Goal: Communication & Community: Answer question/provide support

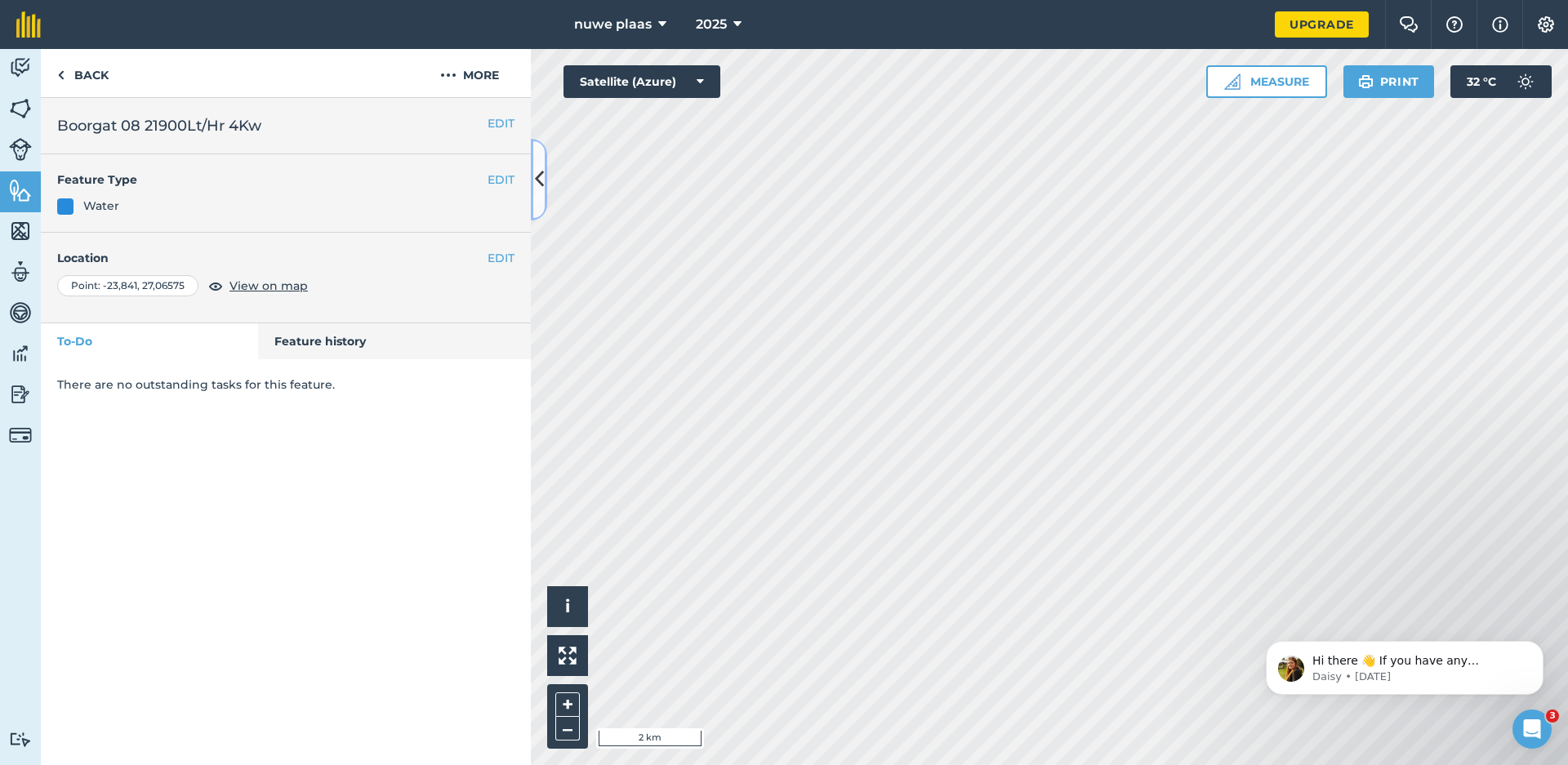
click at [536, 181] on icon at bounding box center [540, 179] width 9 height 28
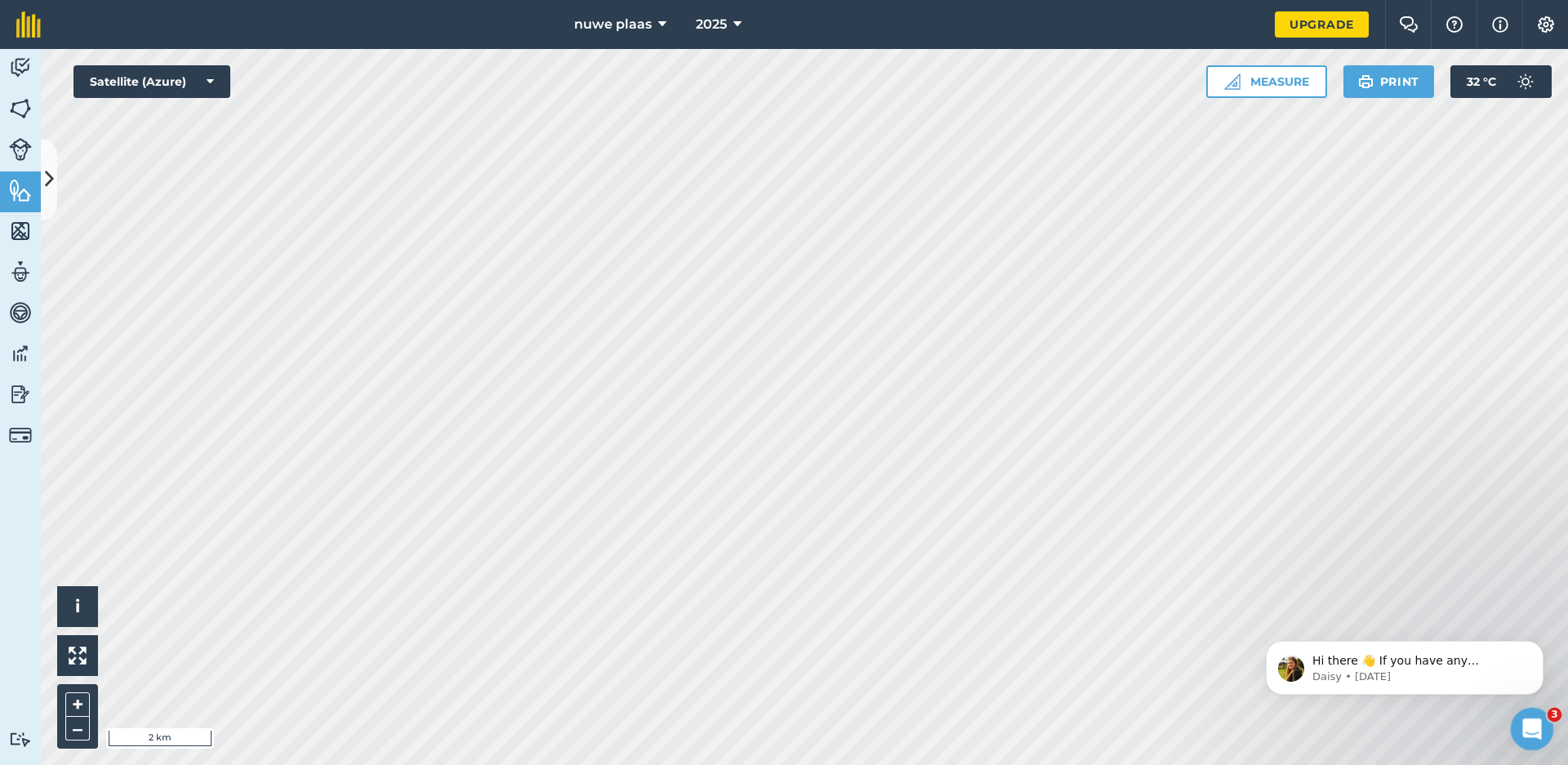
click at [1528, 735] on icon "Open Intercom Messenger" at bounding box center [1529, 726] width 27 height 27
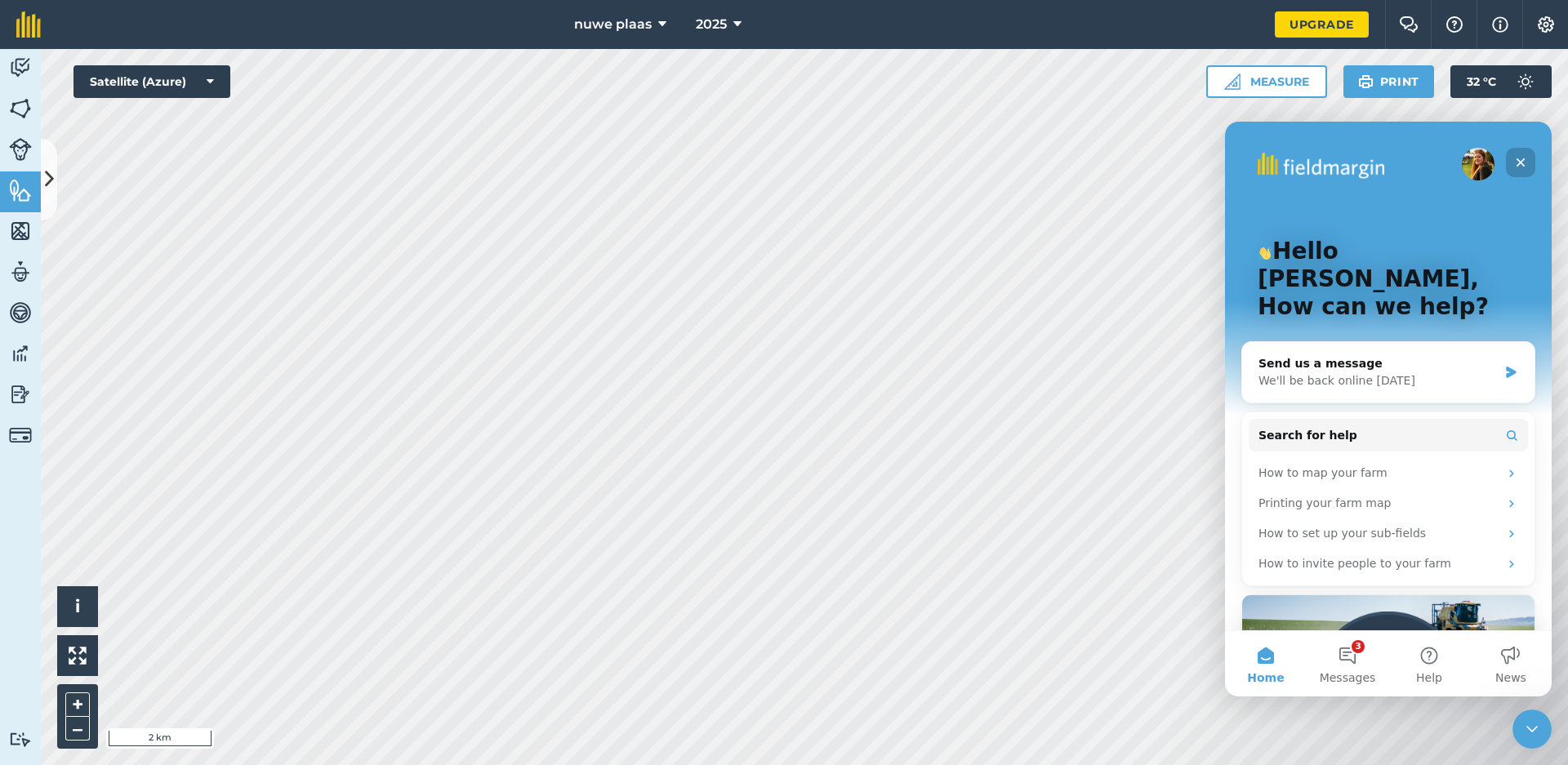
click at [1525, 163] on icon "Close" at bounding box center [1520, 162] width 13 height 13
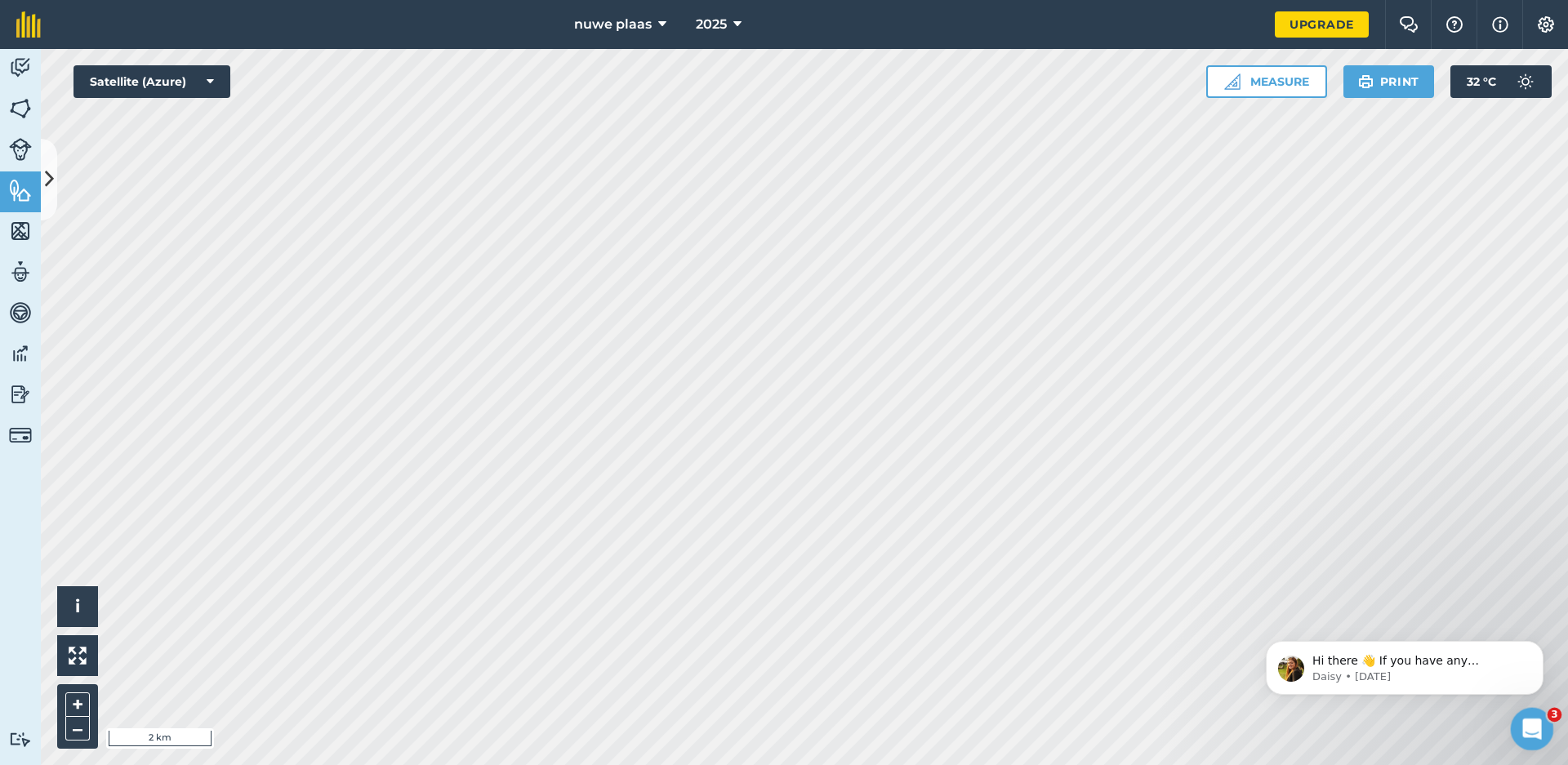
click at [1524, 731] on icon "Open Intercom Messenger" at bounding box center [1529, 726] width 27 height 27
click at [1525, 731] on icon "Open Intercom Messenger" at bounding box center [1529, 726] width 27 height 27
click at [1528, 722] on icon "Open Intercom Messenger" at bounding box center [1529, 726] width 27 height 27
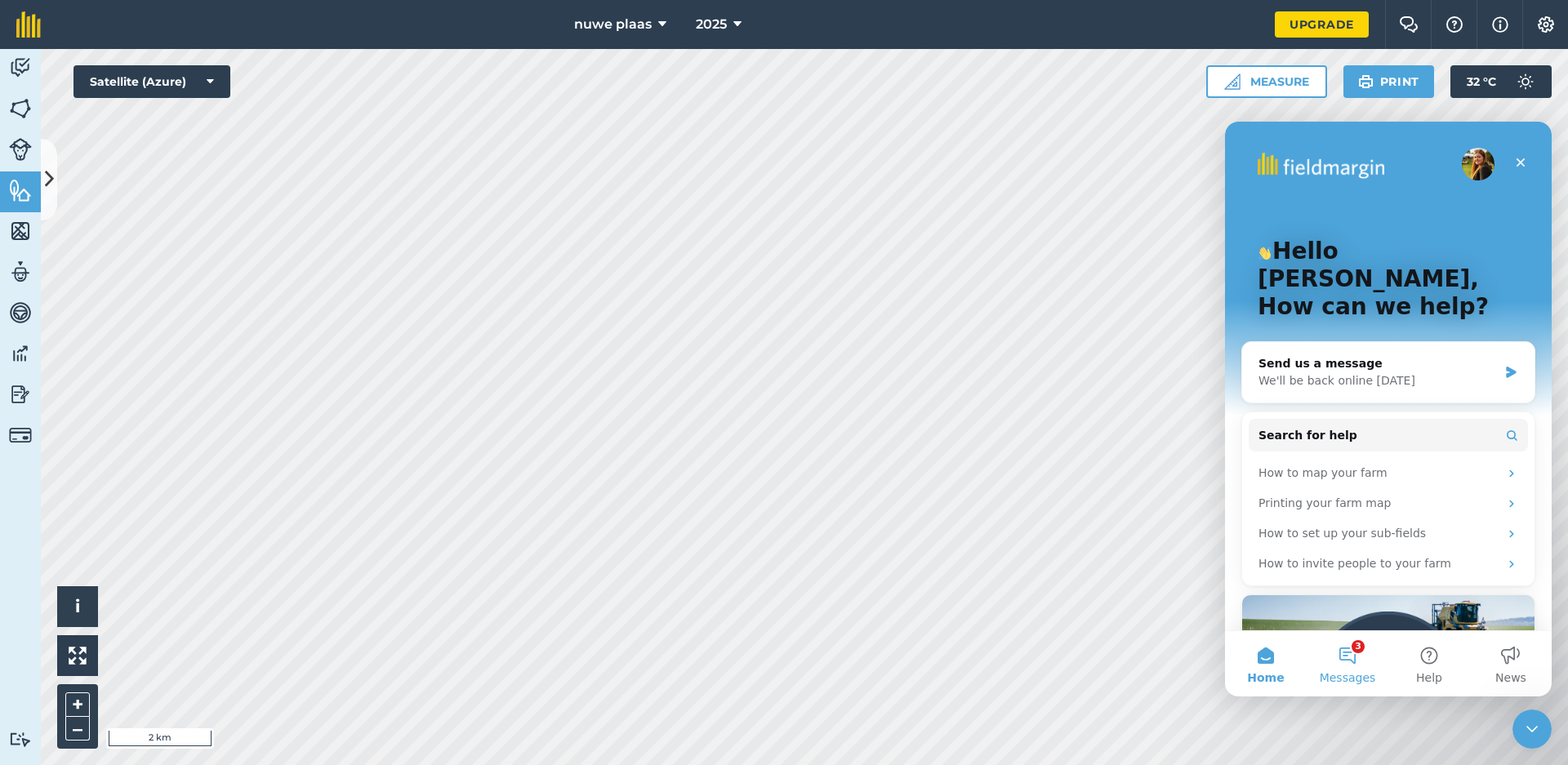
click at [1350, 664] on button "3 Messages" at bounding box center [1347, 664] width 82 height 65
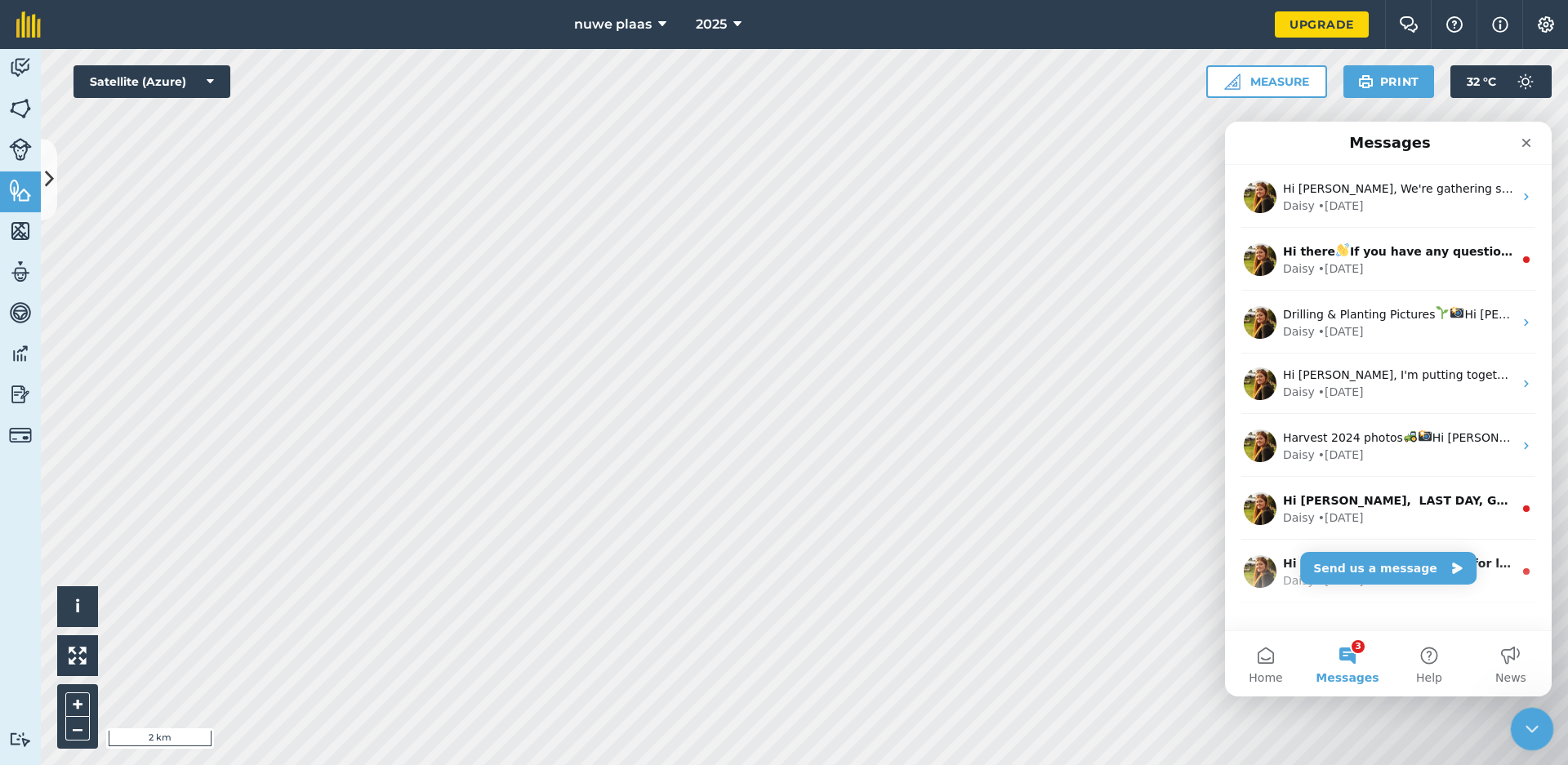
click at [1533, 723] on icon "Close Intercom Messenger" at bounding box center [1529, 726] width 20 height 20
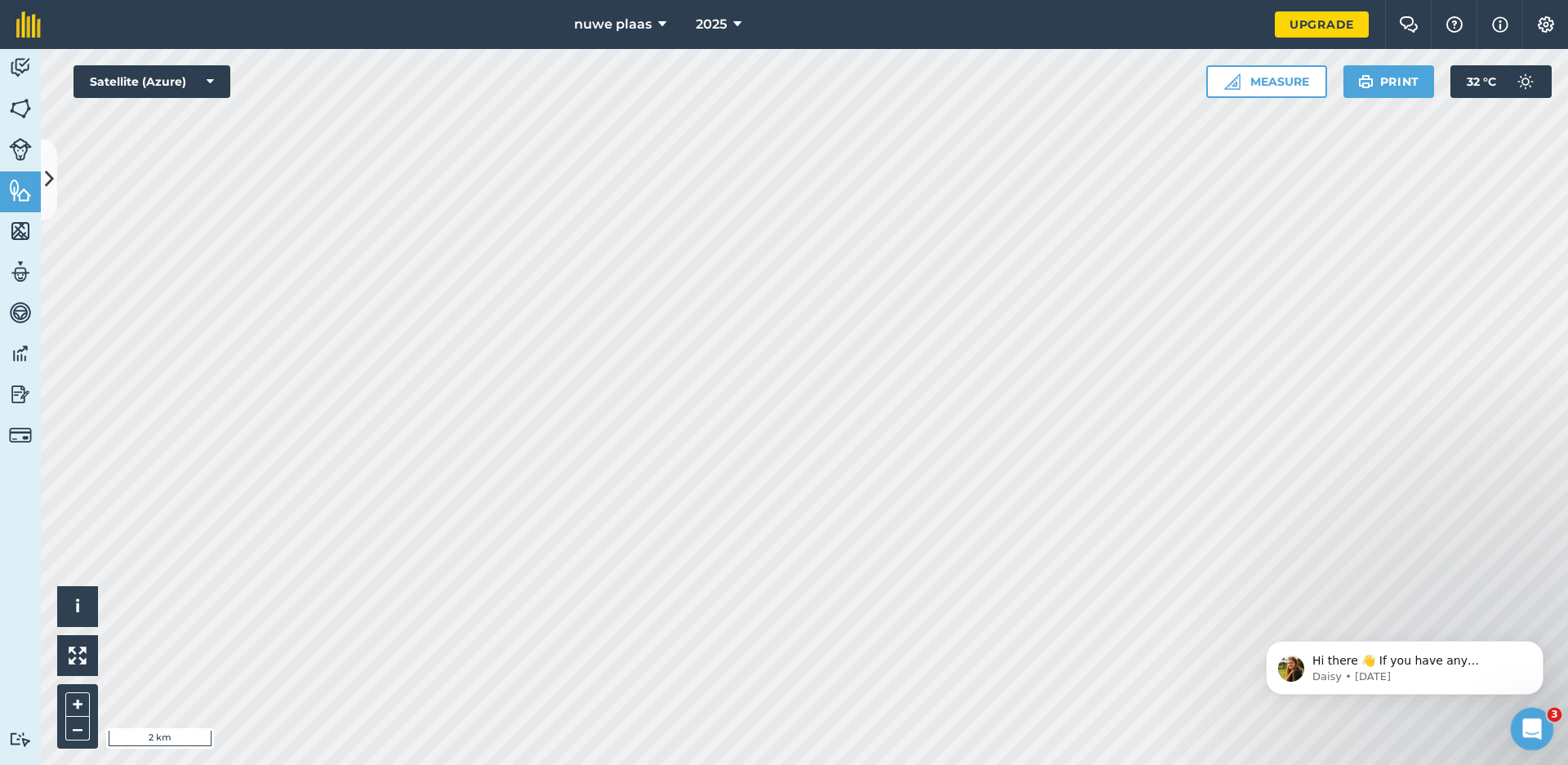
click at [1533, 723] on icon "Open Intercom Messenger" at bounding box center [1529, 726] width 27 height 27
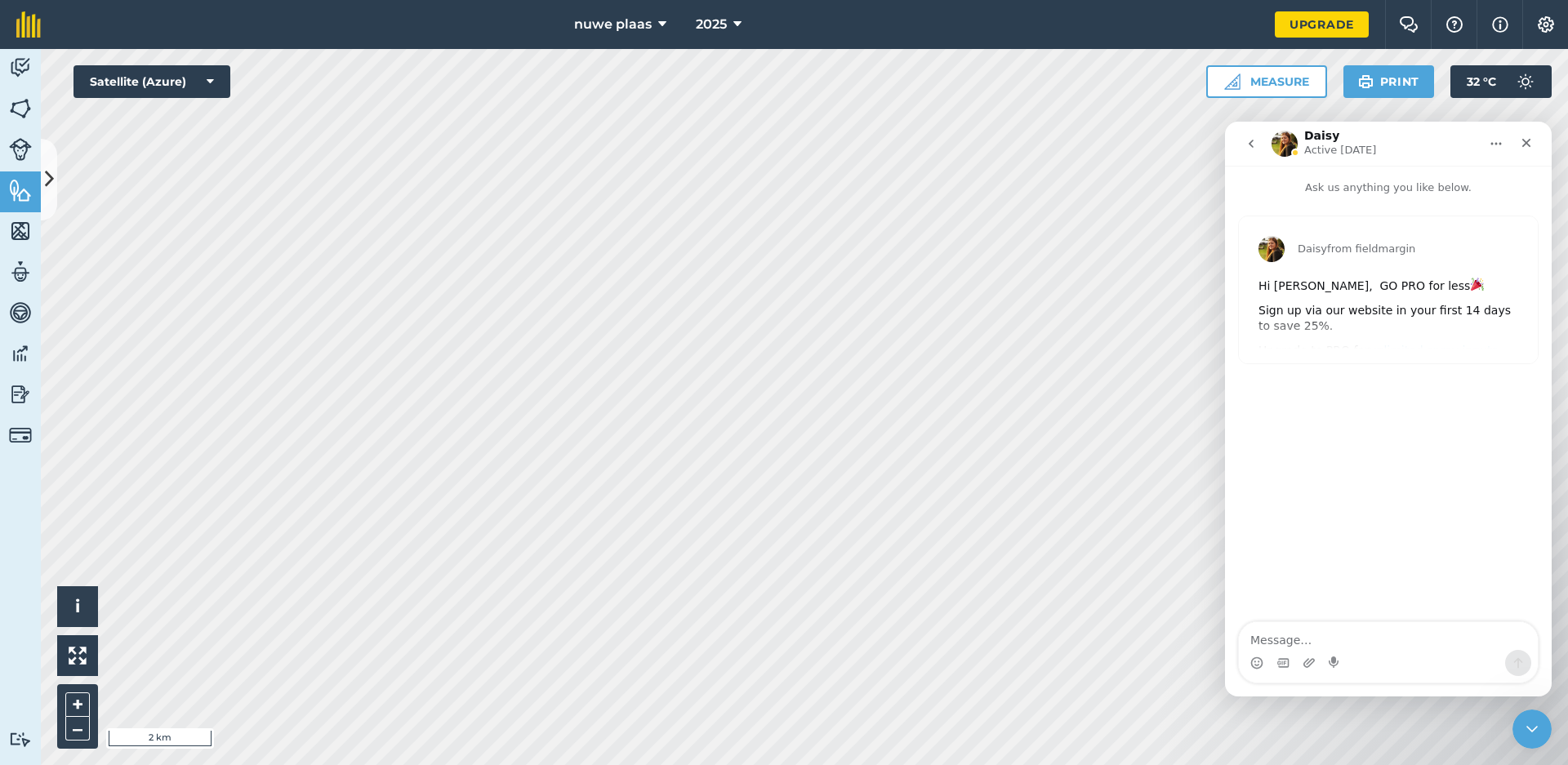
click at [1255, 151] on button "go back" at bounding box center [1251, 144] width 31 height 31
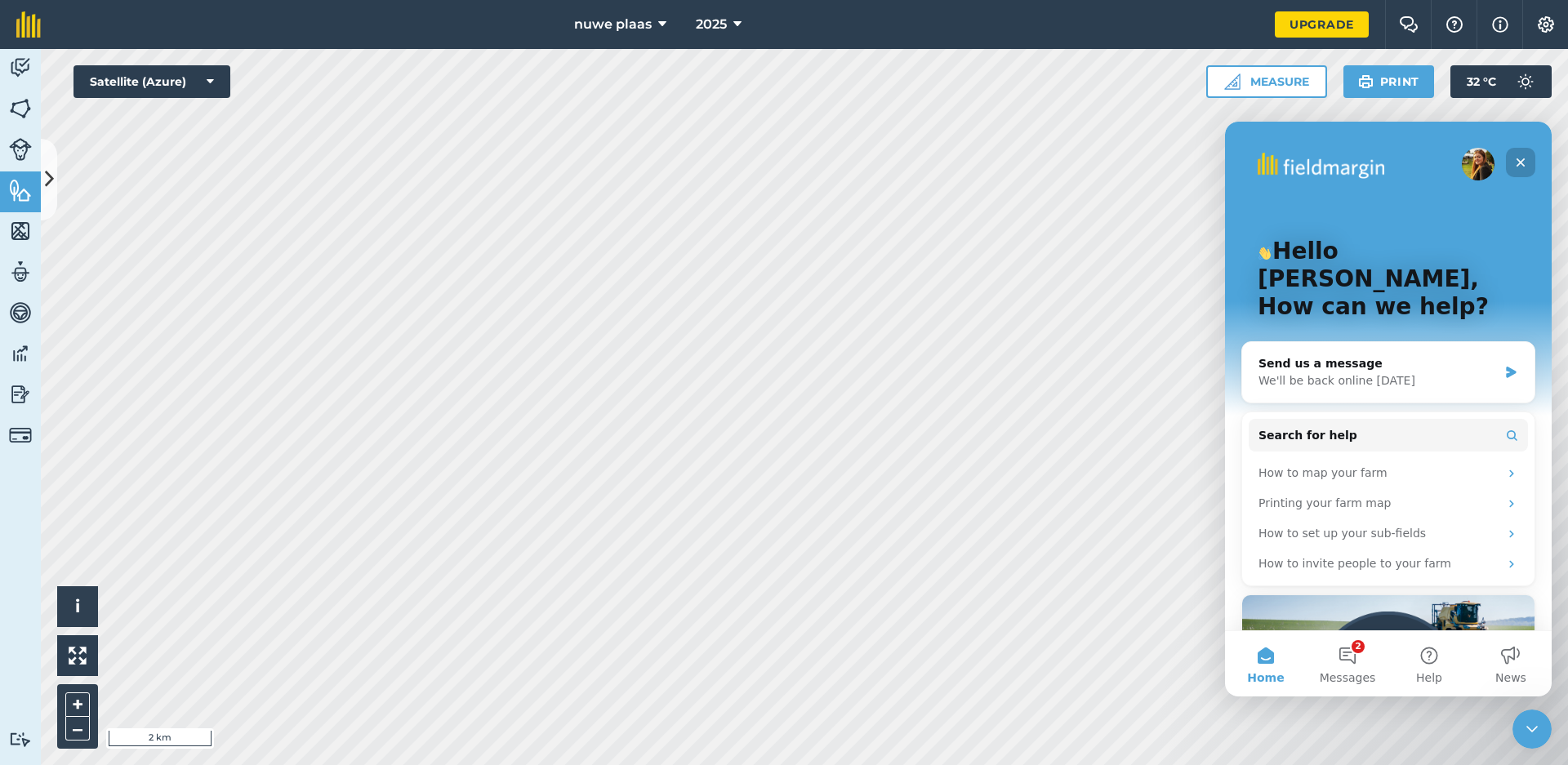
click at [1515, 166] on icon "Close" at bounding box center [1520, 162] width 13 height 13
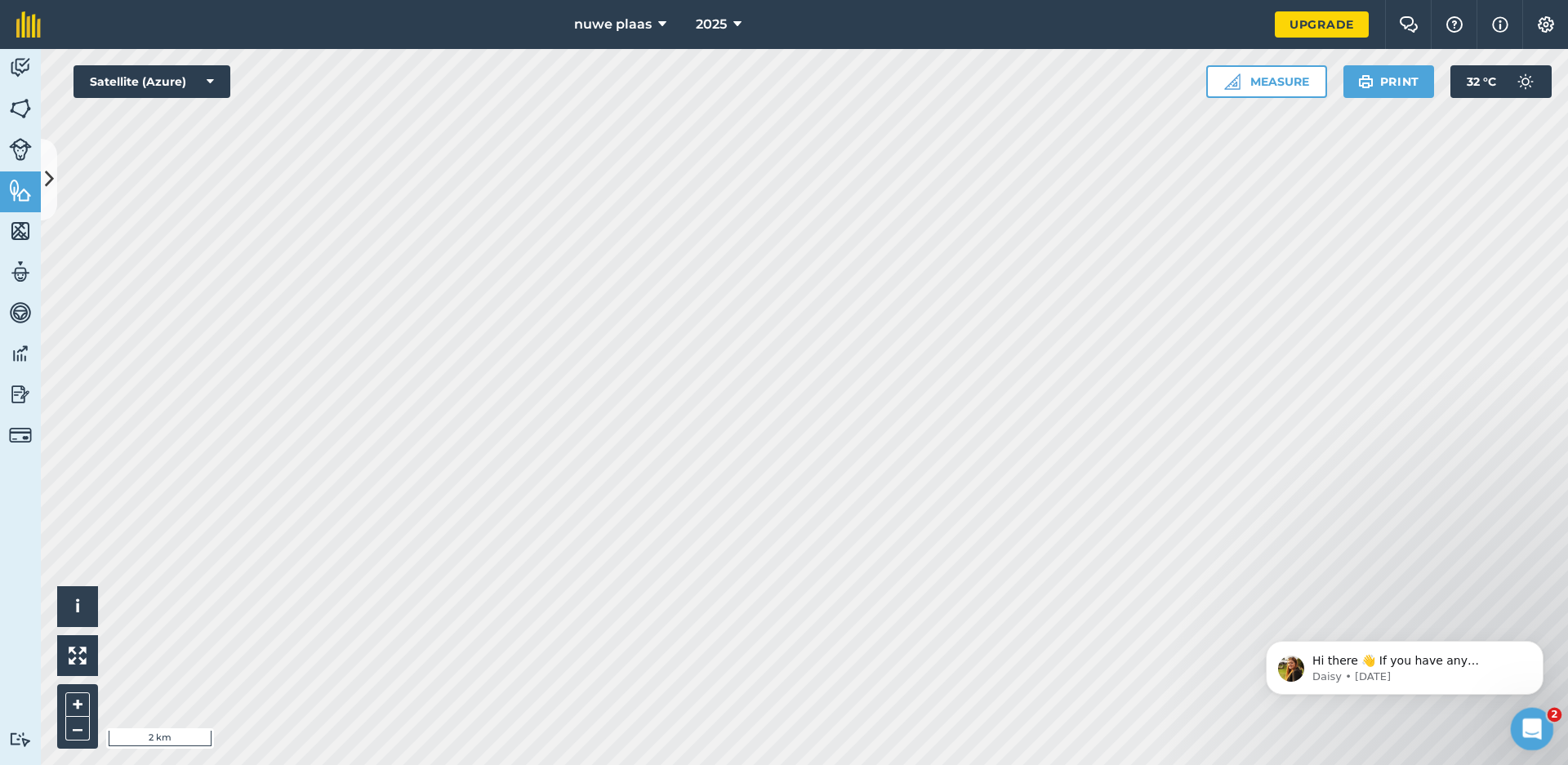
click at [1529, 721] on icon "Open Intercom Messenger" at bounding box center [1529, 726] width 11 height 13
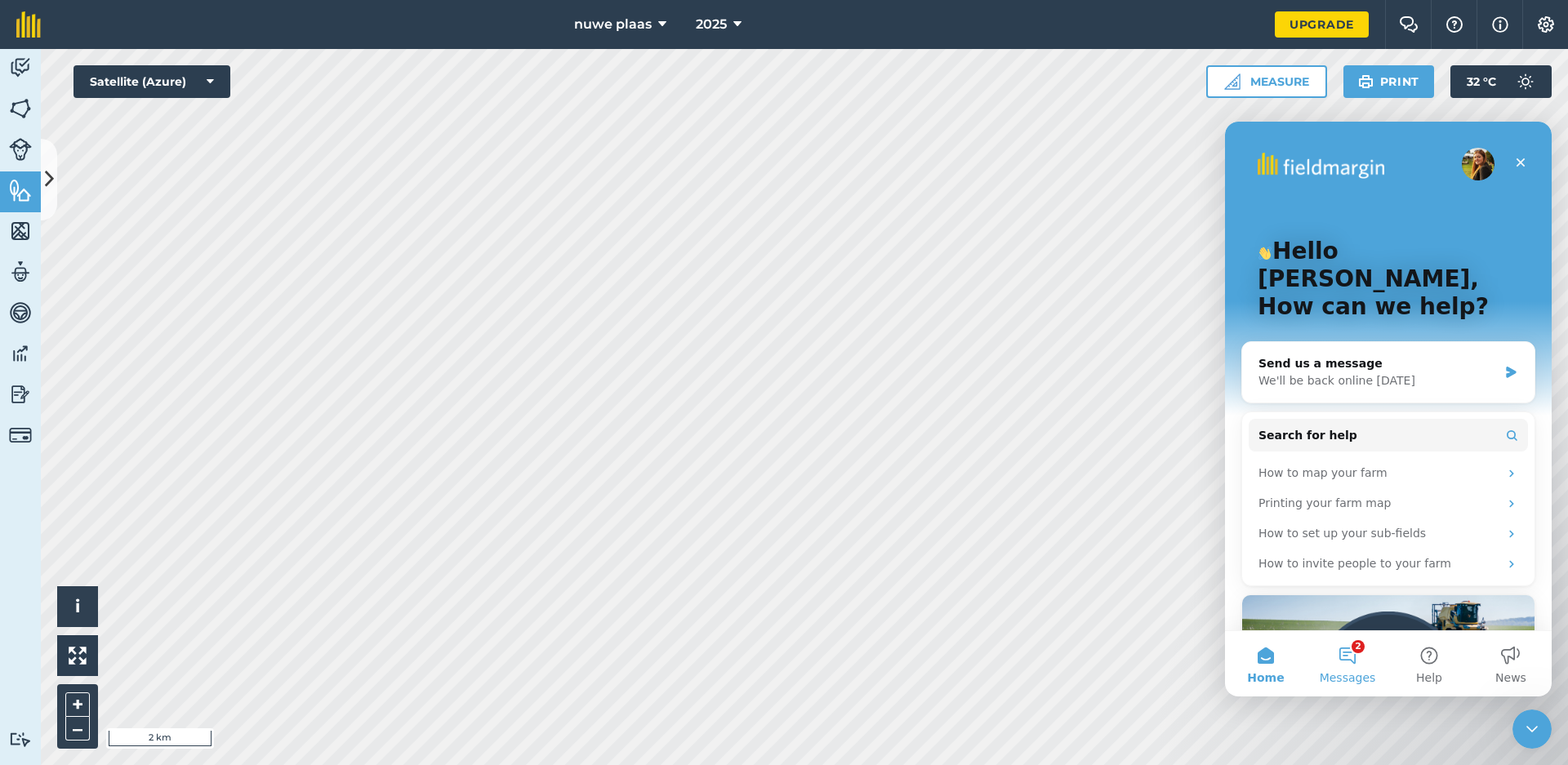
click at [1343, 682] on span "Messages" at bounding box center [1348, 677] width 56 height 11
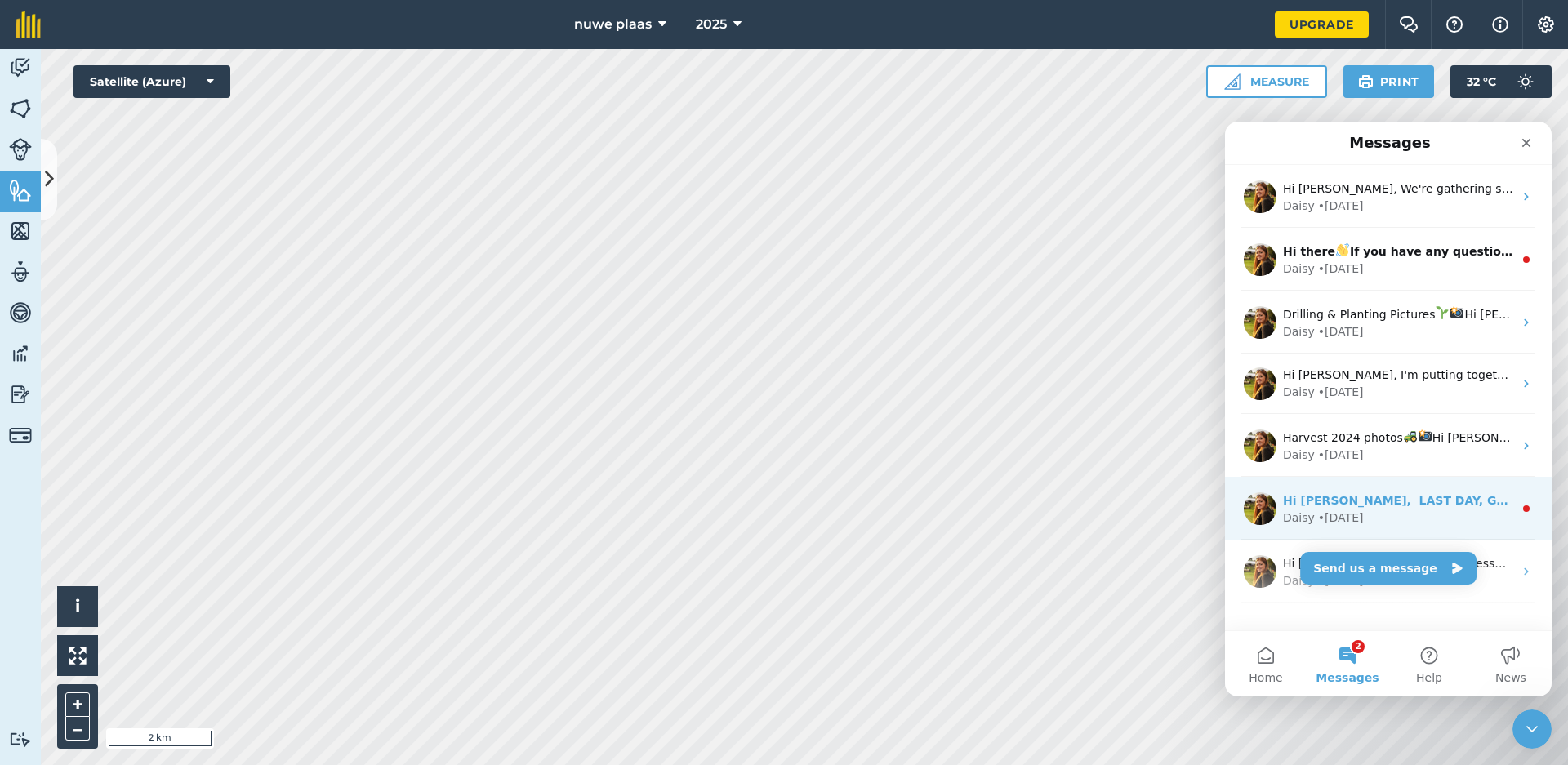
click at [1374, 504] on main "Messages Hi [PERSON_NAME], We're gathering some photos of what our users are ge…" at bounding box center [1388, 409] width 327 height 575
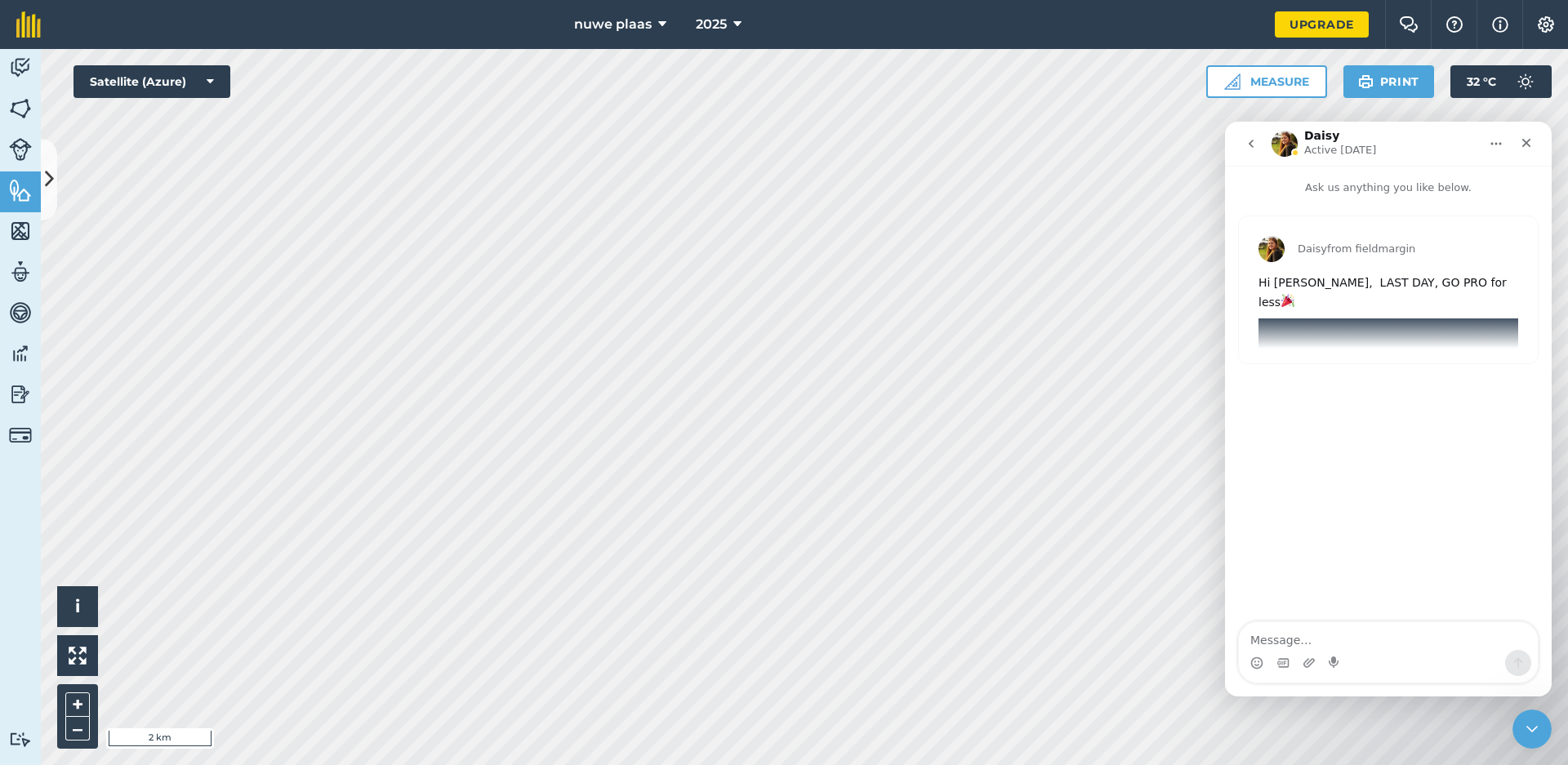
click at [1252, 150] on icon "go back" at bounding box center [1250, 143] width 13 height 13
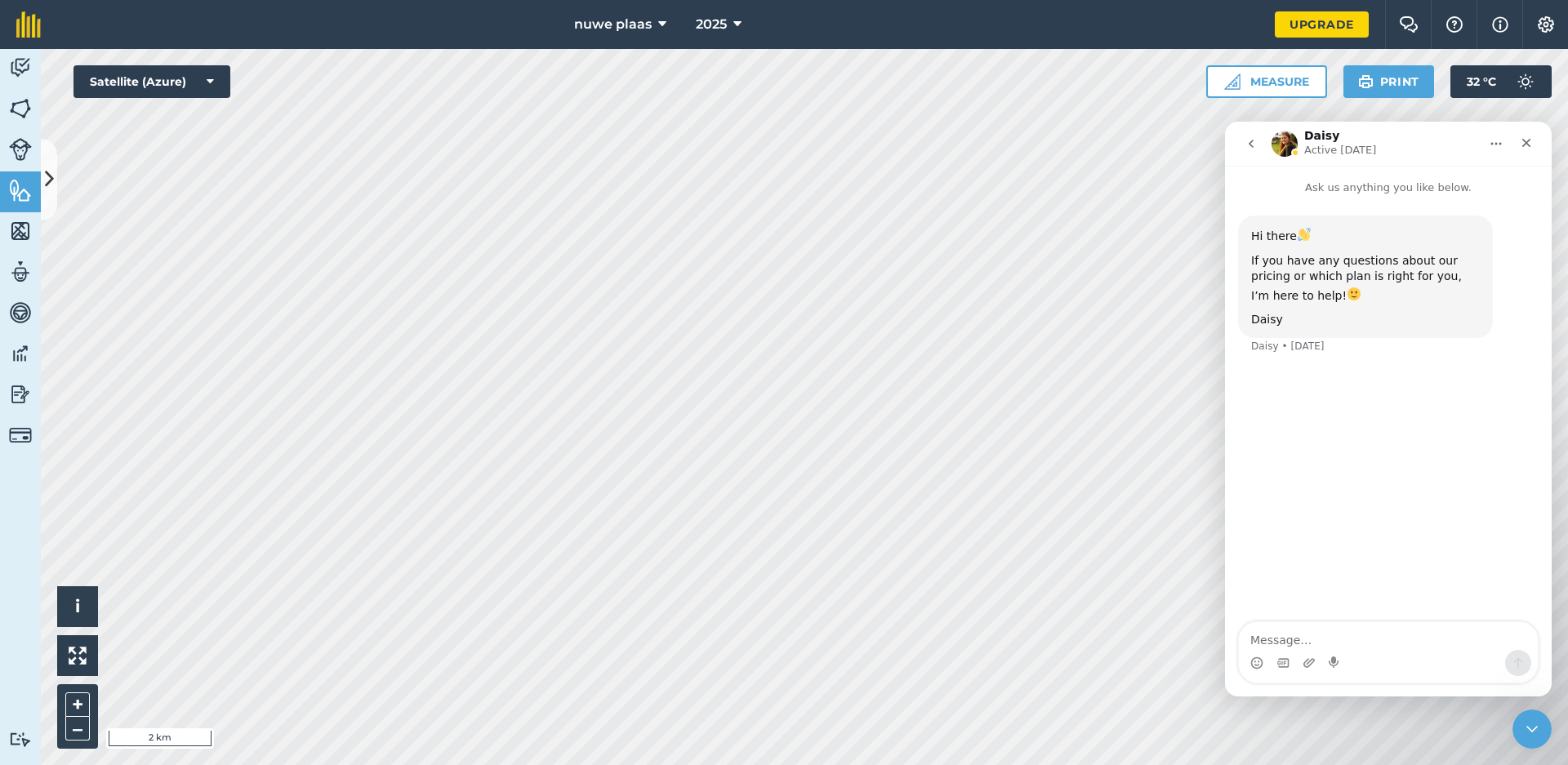
click at [1255, 148] on icon "go back" at bounding box center [1250, 143] width 13 height 13
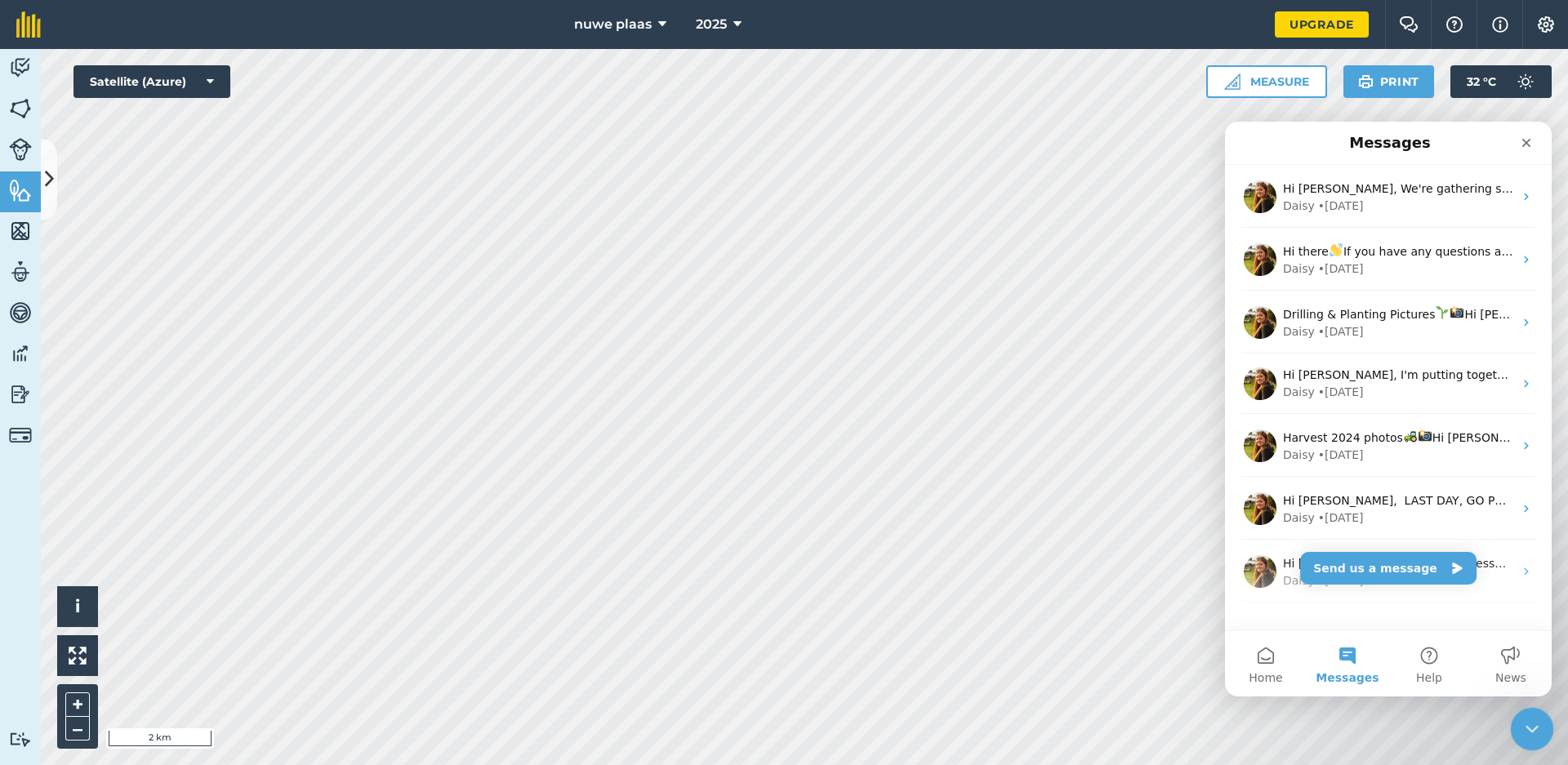
click at [1537, 733] on icon "Close Intercom Messenger" at bounding box center [1529, 726] width 20 height 20
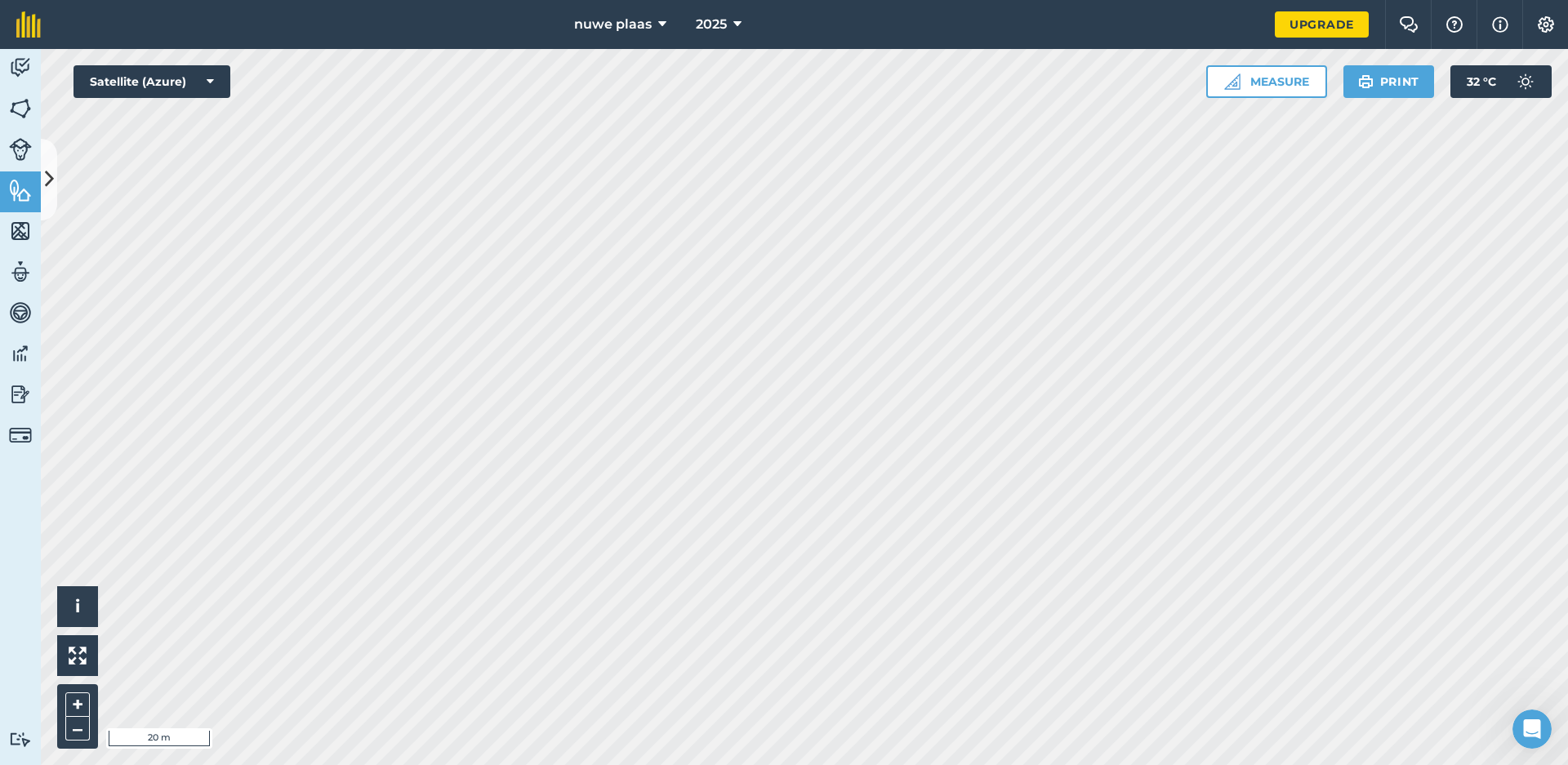
click at [885, 764] on html "nuwe plaas 2025 Upgrade Farm Chat Help Info Settings Map printing is not availa…" at bounding box center [784, 382] width 1568 height 765
click at [902, 764] on html "nuwe plaas 2025 Upgrade Farm Chat Help Info Settings Map printing is not availa…" at bounding box center [784, 382] width 1568 height 765
click at [693, 764] on html "nuwe plaas 2025 Upgrade Farm Chat Help Info Settings Map printing is not availa…" at bounding box center [784, 382] width 1568 height 765
click at [638, 764] on html "nuwe plaas 2025 Upgrade Farm Chat Help Info Settings Map printing is not availa…" at bounding box center [784, 382] width 1568 height 765
click at [670, 764] on html "nuwe plaas 2025 Upgrade Farm Chat Help Info Settings Map printing is not availa…" at bounding box center [784, 382] width 1568 height 765
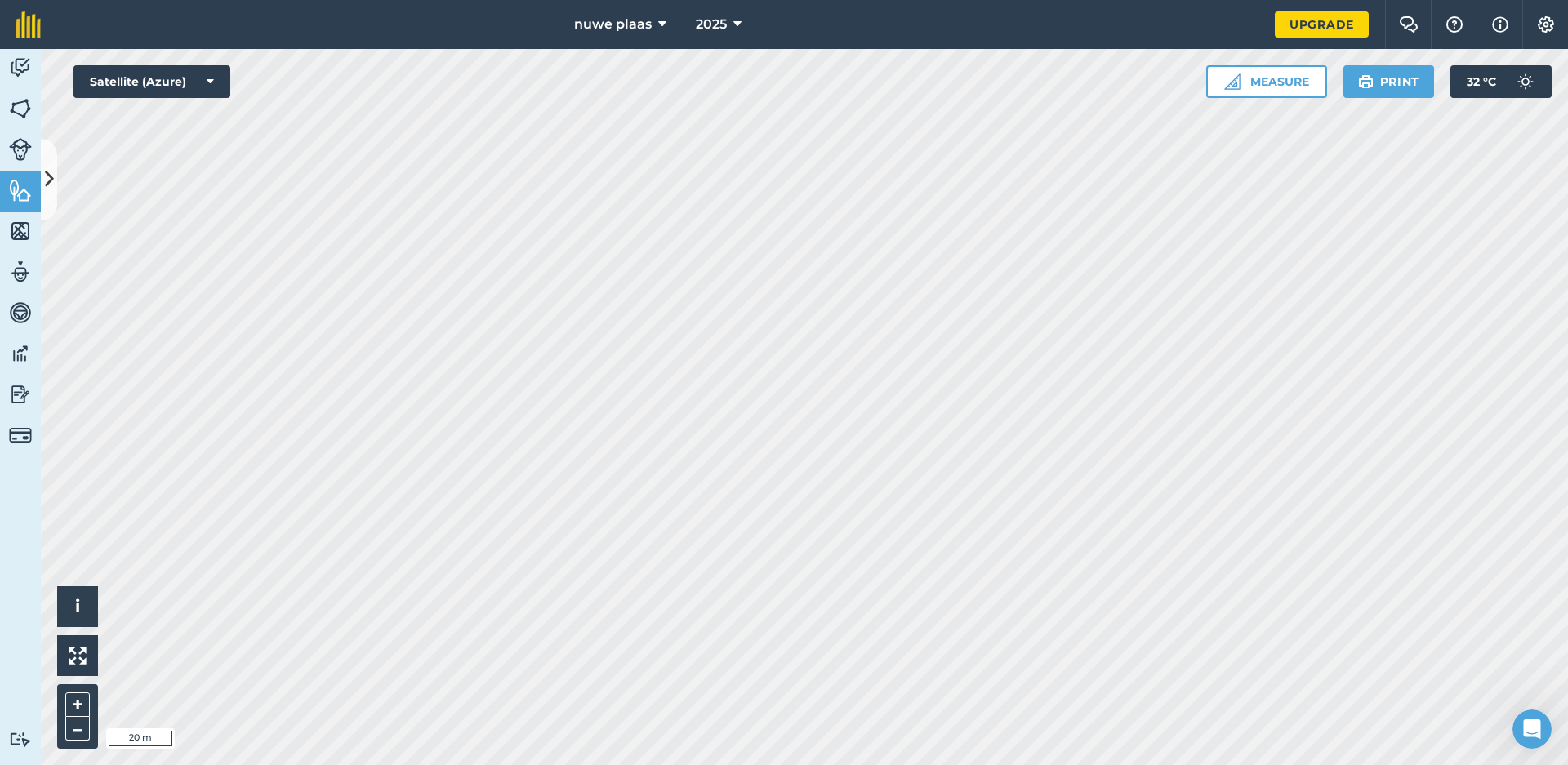
click at [645, 764] on html "nuwe plaas 2025 Upgrade Farm Chat Help Info Settings Map printing is not availa…" at bounding box center [784, 382] width 1568 height 765
click at [805, 764] on html "nuwe plaas 2025 Upgrade Farm Chat Help Info Settings Map printing is not availa…" at bounding box center [784, 382] width 1568 height 765
click at [897, 764] on html "nuwe plaas 2025 Upgrade Farm Chat Help Info Settings Map printing is not availa…" at bounding box center [784, 382] width 1568 height 765
click at [1002, 764] on html "nuwe plaas 2025 Upgrade Farm Chat Help Info Settings Map printing is not availa…" at bounding box center [784, 382] width 1568 height 765
click at [843, 764] on html "nuwe plaas 2025 Upgrade Farm Chat Help Info Settings Map printing is not availa…" at bounding box center [784, 382] width 1568 height 765
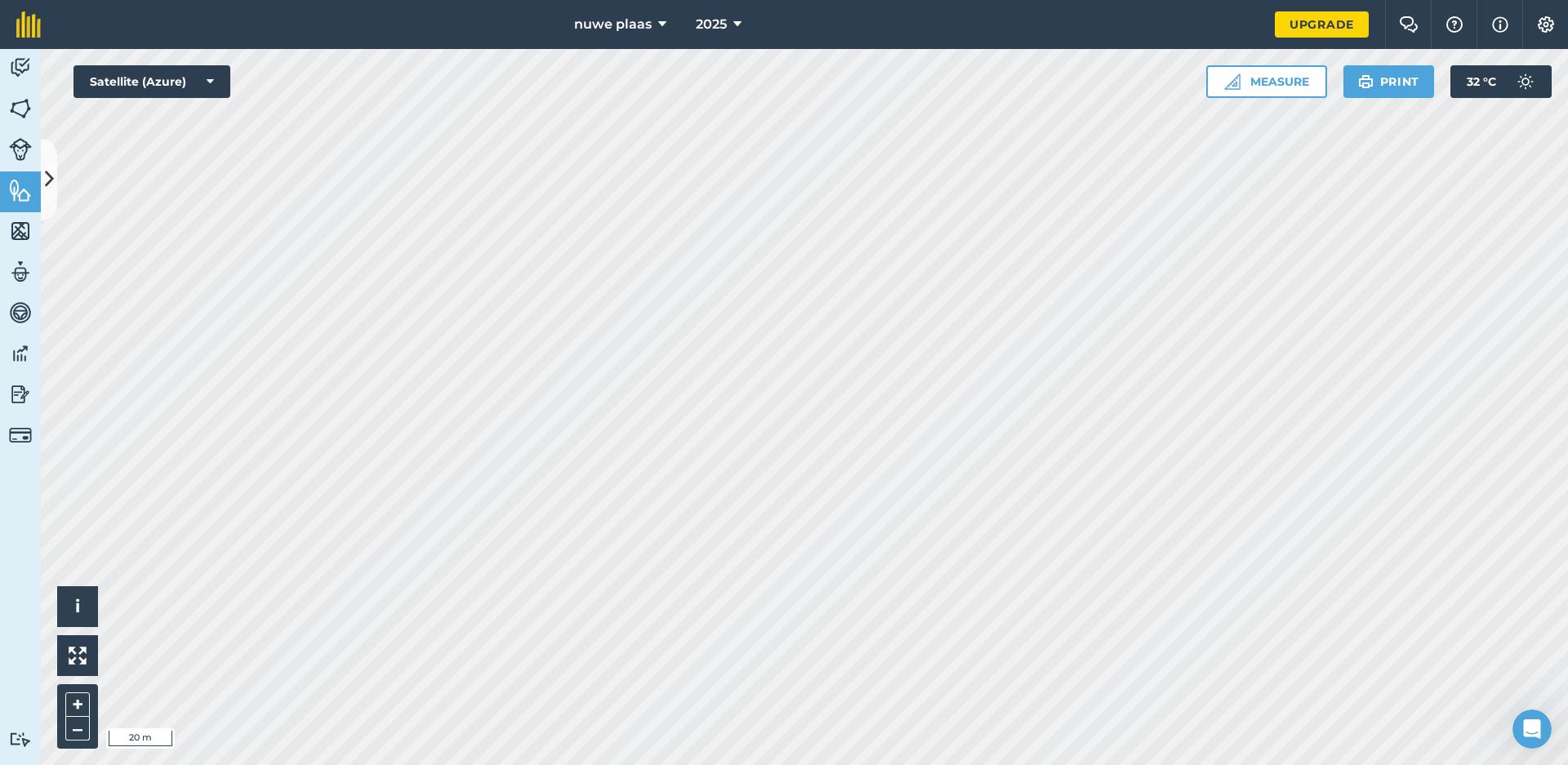
click at [833, 764] on html "nuwe plaas 2025 Upgrade Farm Chat Help Info Settings Map printing is not availa…" at bounding box center [784, 382] width 1568 height 765
click at [719, 764] on html "nuwe plaas 2025 Upgrade Farm Chat Help Info Settings Map printing is not availa…" at bounding box center [784, 382] width 1568 height 765
click at [655, 764] on html "nuwe plaas 2025 Upgrade Farm Chat Help Info Settings Map printing is not availa…" at bounding box center [784, 382] width 1568 height 765
click at [670, 764] on html "nuwe plaas 2025 Upgrade Farm Chat Help Info Settings Map printing is not availa…" at bounding box center [784, 382] width 1568 height 765
click at [722, 764] on html "nuwe plaas 2025 Upgrade Farm Chat Help Info Settings Map printing is not availa…" at bounding box center [784, 382] width 1568 height 765
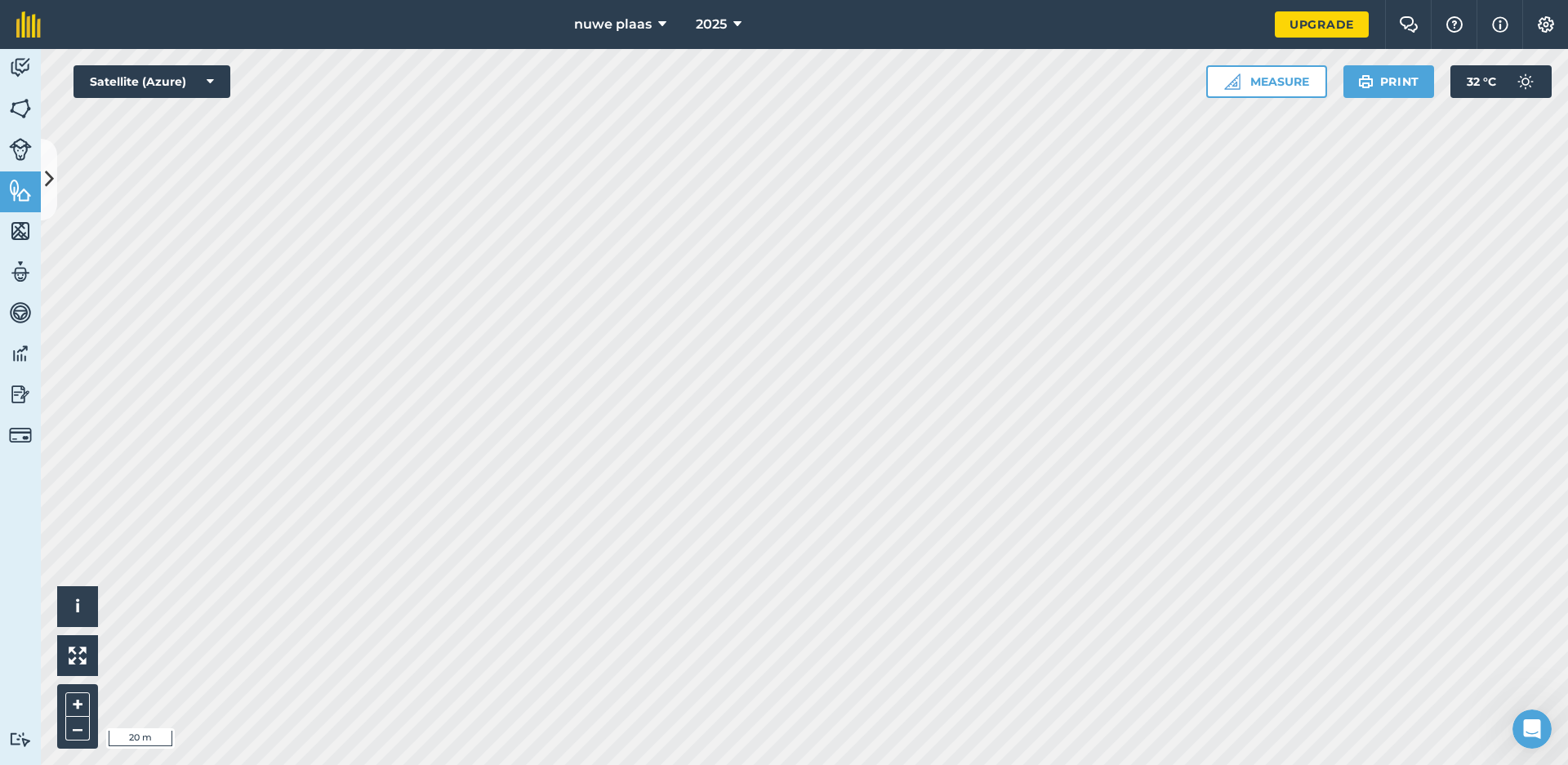
click at [720, 764] on html "nuwe plaas 2025 Upgrade Farm Chat Help Info Settings Map printing is not availa…" at bounding box center [784, 382] width 1568 height 765
click at [679, 764] on html "nuwe plaas 2025 Upgrade Farm Chat Help Info Settings Map printing is not availa…" at bounding box center [784, 382] width 1568 height 765
